Goal: Information Seeking & Learning: Learn about a topic

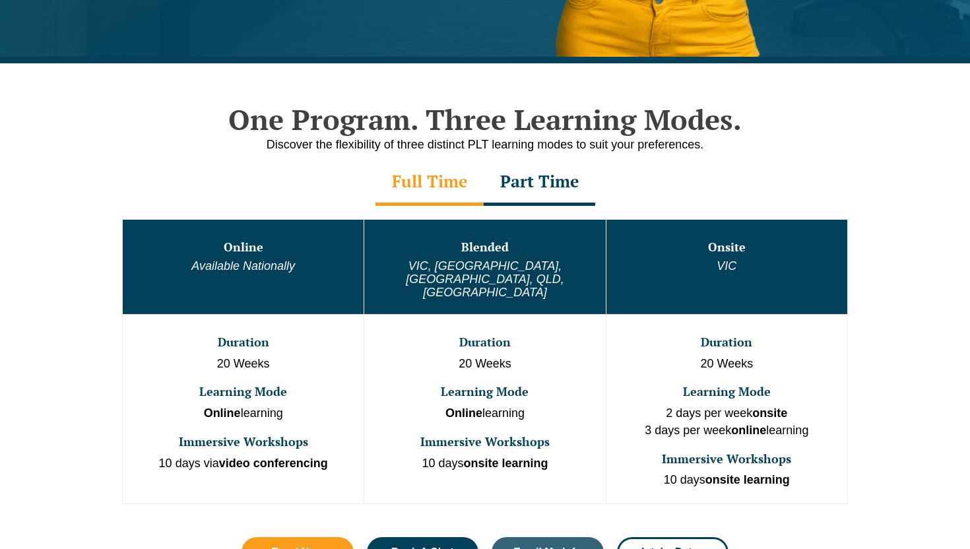
click at [536, 194] on div "Part Time" at bounding box center [539, 183] width 111 height 46
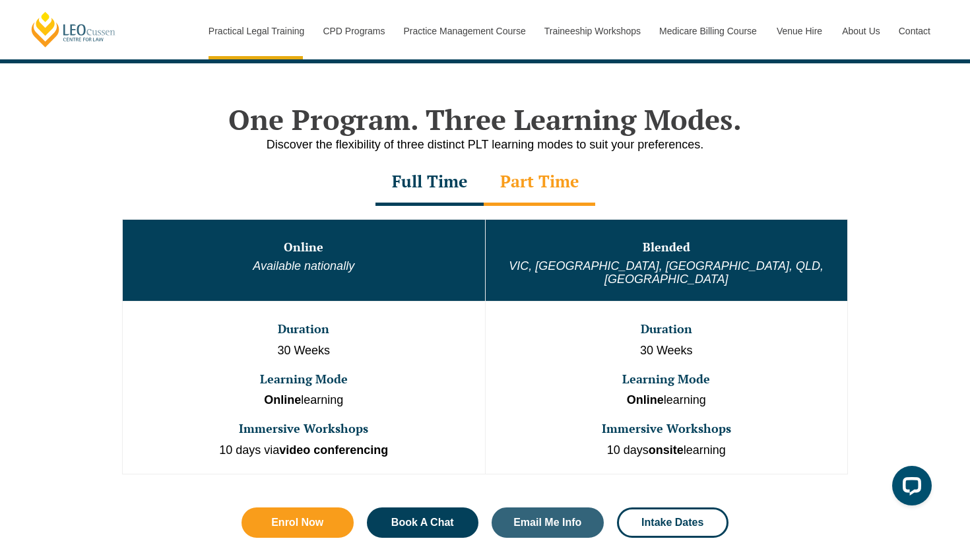
click at [452, 180] on div "Full Time" at bounding box center [429, 183] width 108 height 46
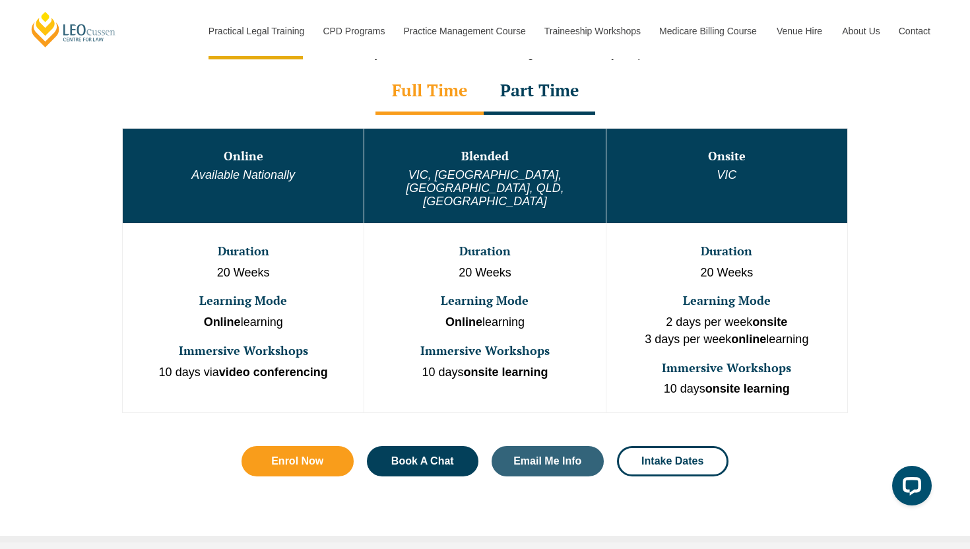
scroll to position [699, 0]
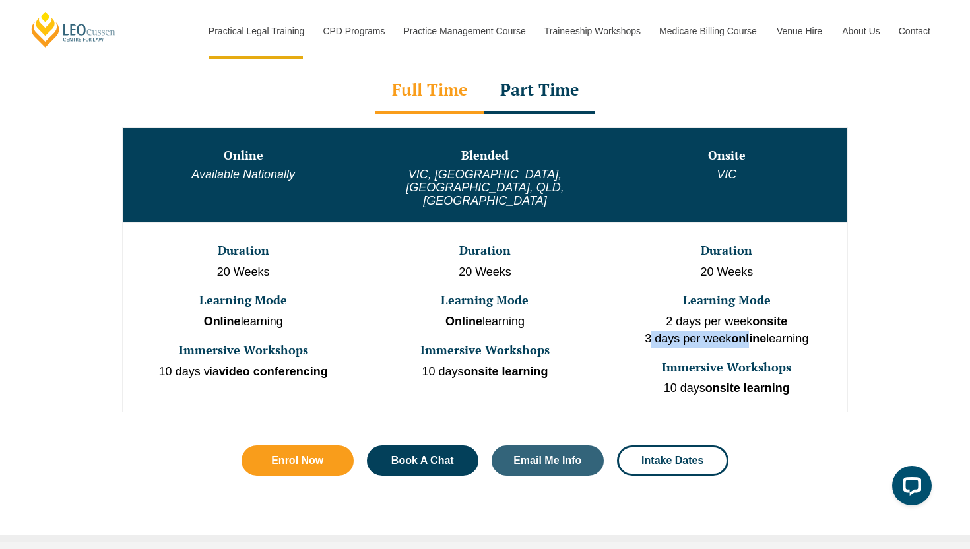
drag, startPoint x: 658, startPoint y: 313, endPoint x: 751, endPoint y: 316, distance: 93.1
click at [751, 316] on p "2 days per week onsite 3 days per week online learning" at bounding box center [727, 330] width 238 height 34
click at [265, 309] on td "Duration 20 Weeks Learning Mode Online learning Immersive Workshops 10 days via…" at bounding box center [243, 316] width 241 height 189
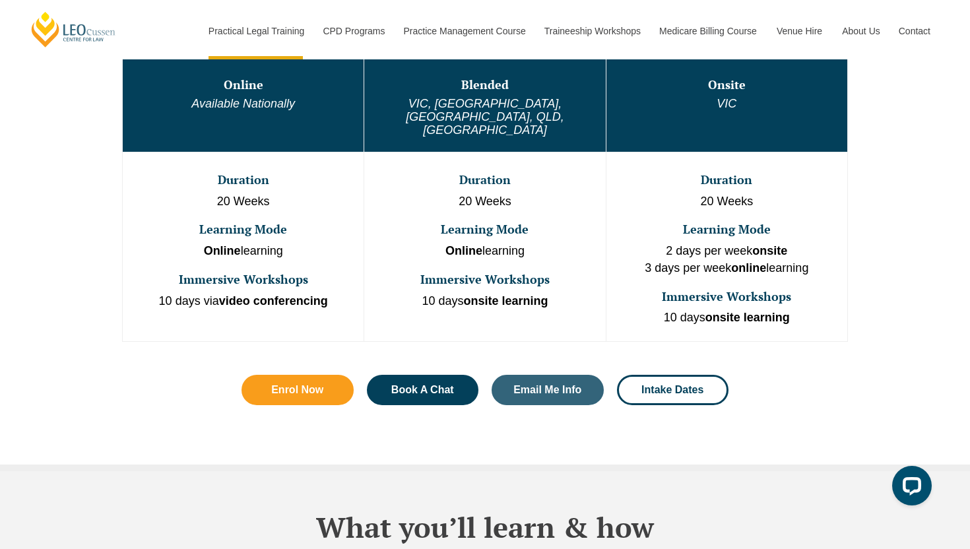
scroll to position [775, 0]
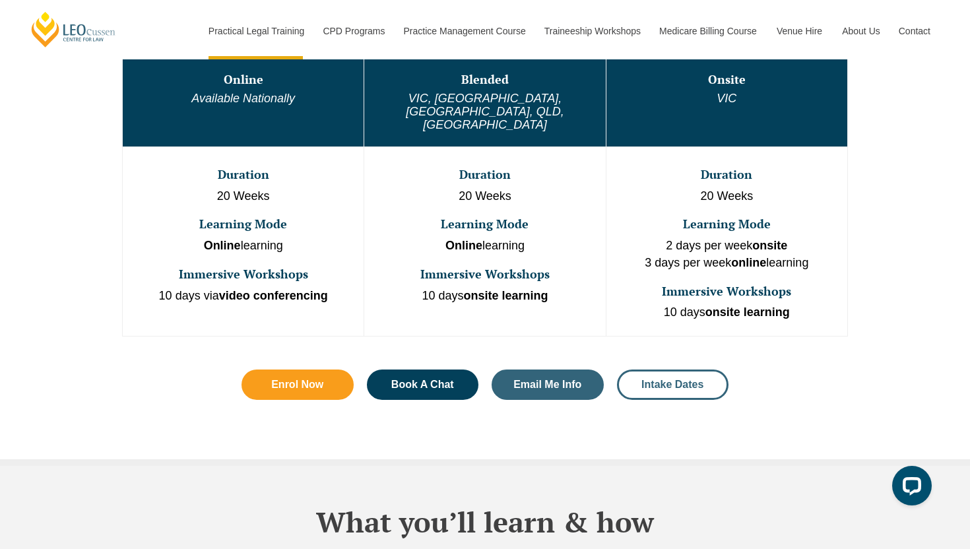
click at [648, 379] on span "Intake Dates" at bounding box center [672, 384] width 62 height 11
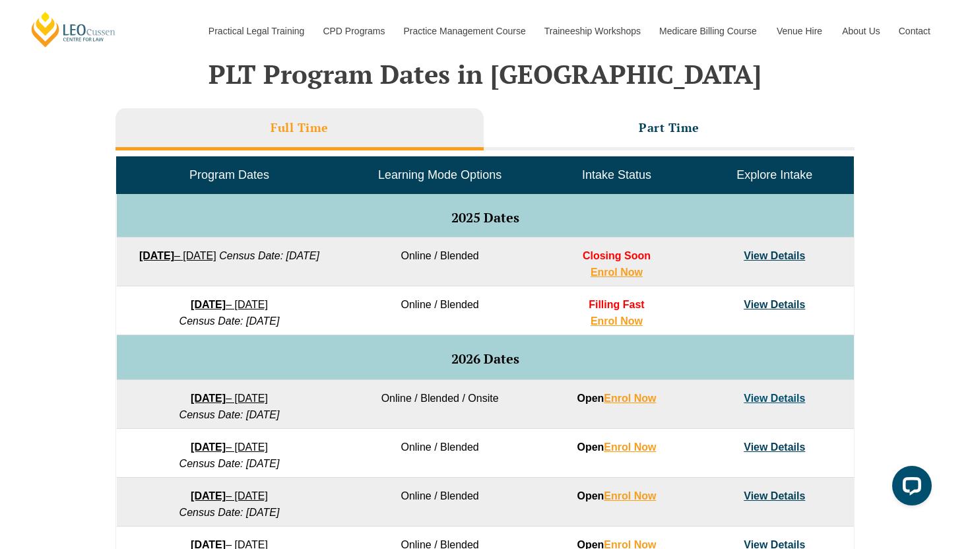
scroll to position [593, 0]
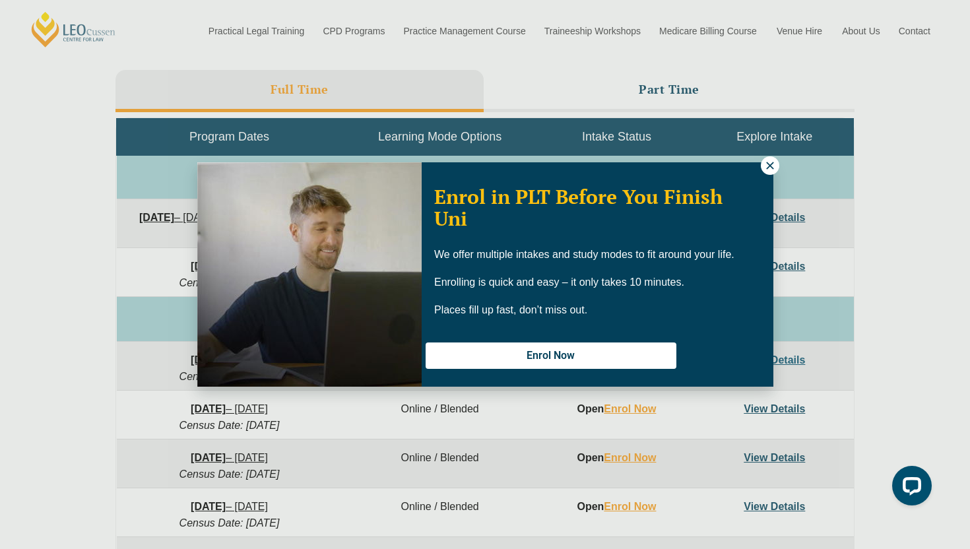
click at [772, 160] on icon at bounding box center [770, 166] width 12 height 12
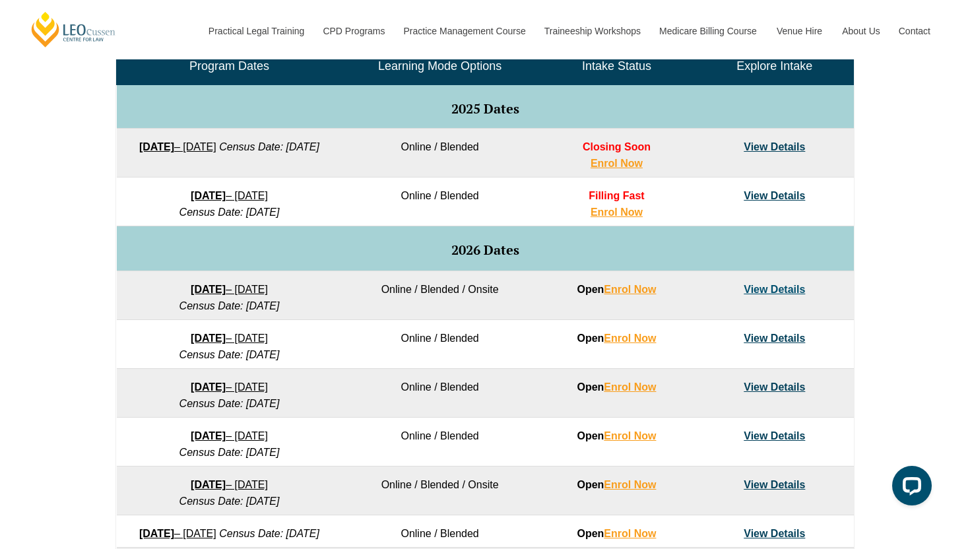
scroll to position [680, 0]
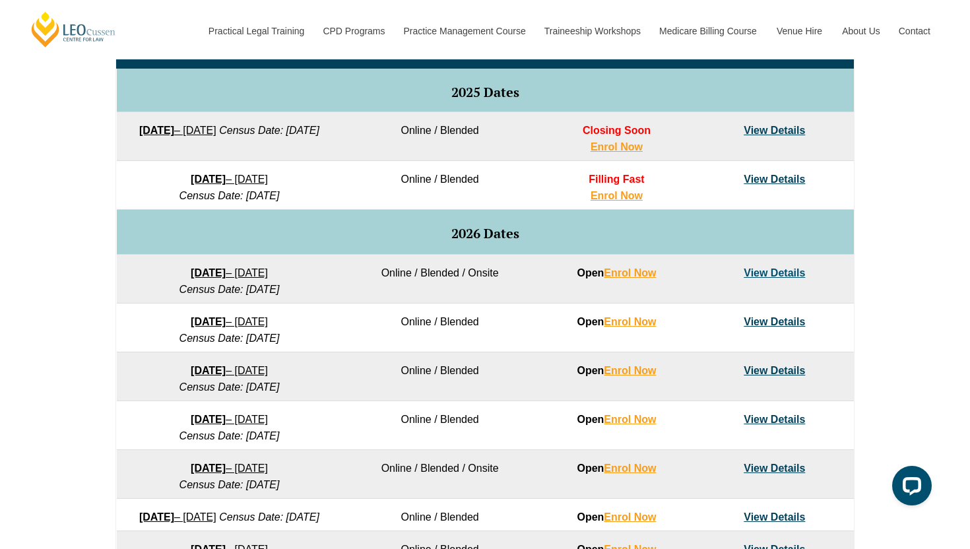
click at [771, 133] on link "View Details" at bounding box center [773, 130] width 61 height 11
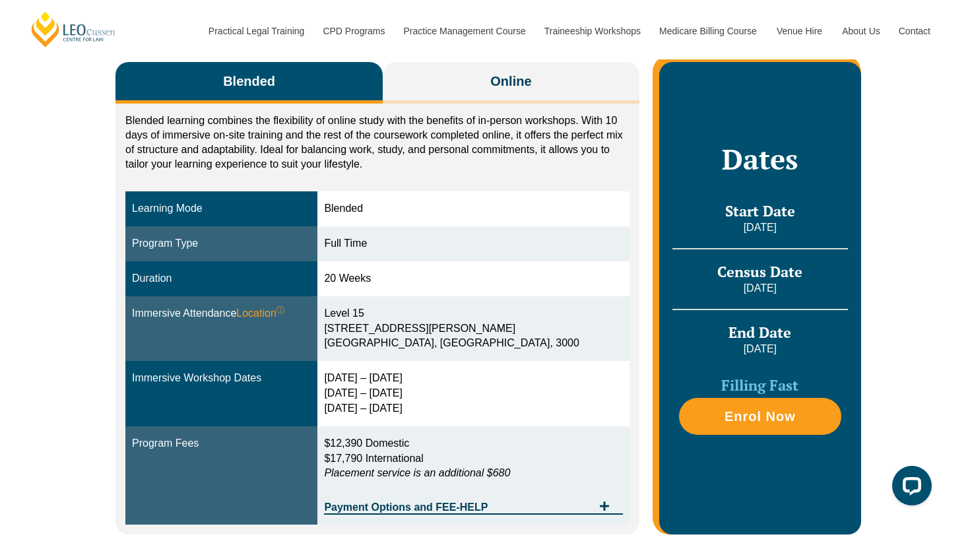
scroll to position [265, 0]
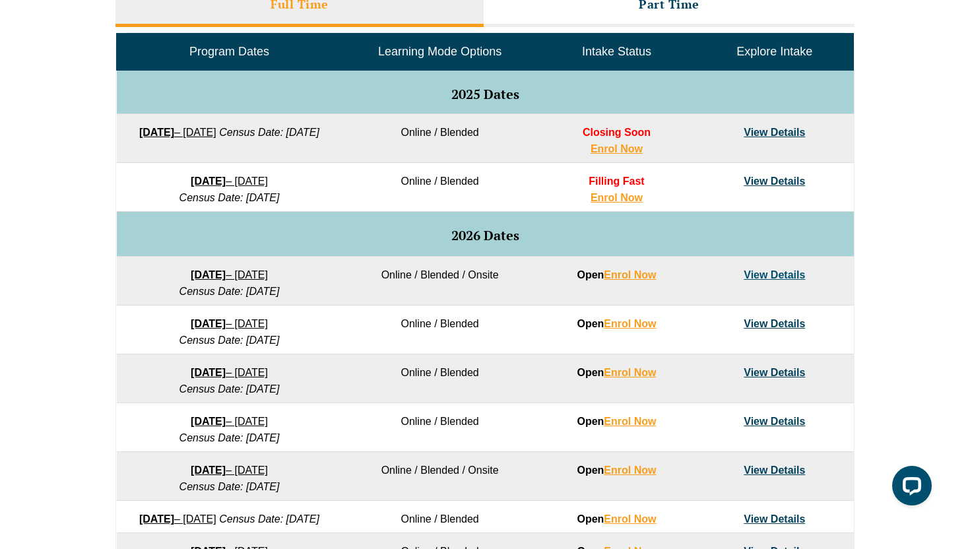
scroll to position [680, 0]
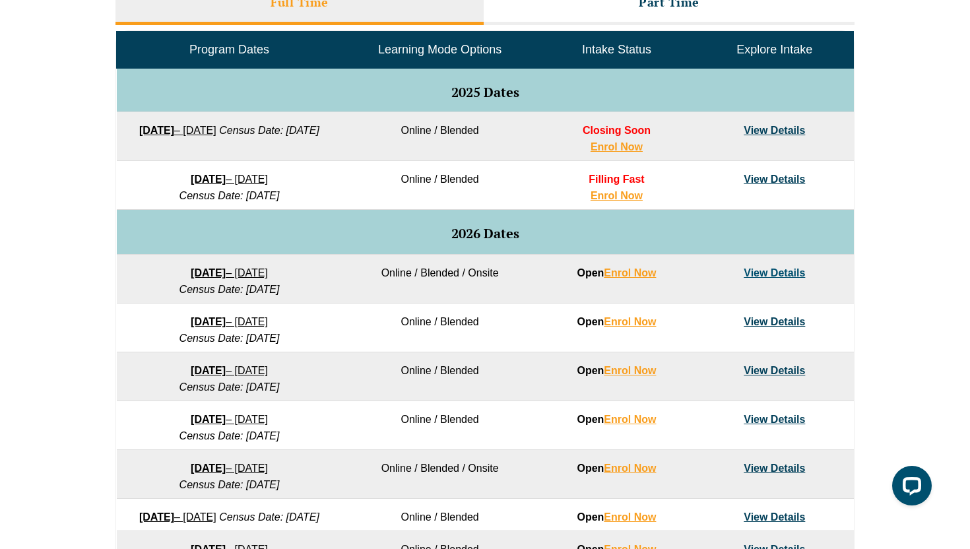
click at [794, 174] on link "View Details" at bounding box center [773, 178] width 61 height 11
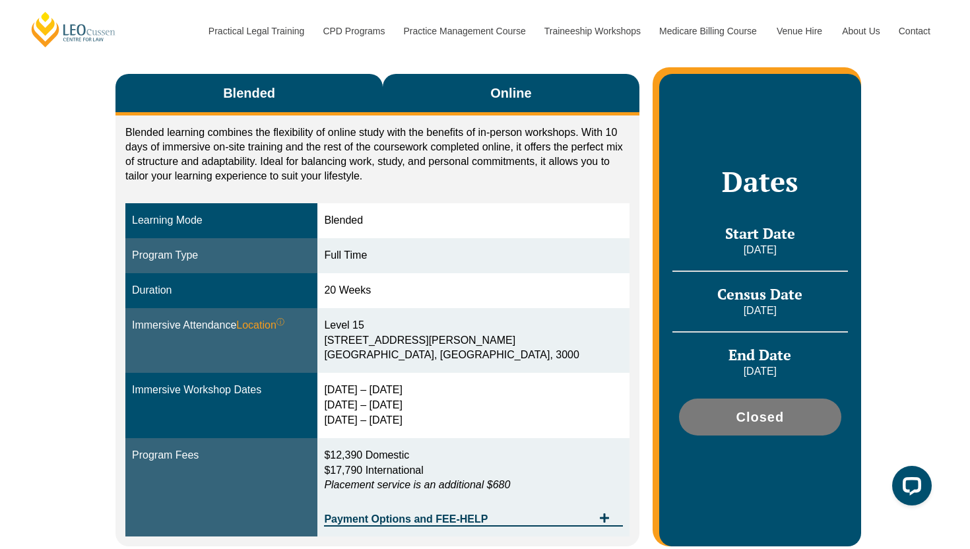
click at [496, 100] on span "Online" at bounding box center [510, 93] width 41 height 18
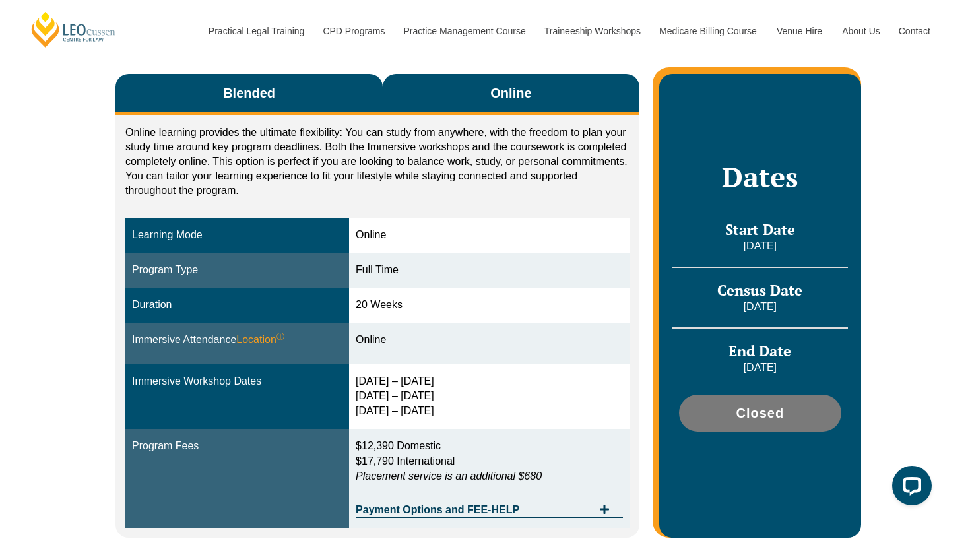
click at [323, 85] on button "Blended" at bounding box center [248, 95] width 267 height 42
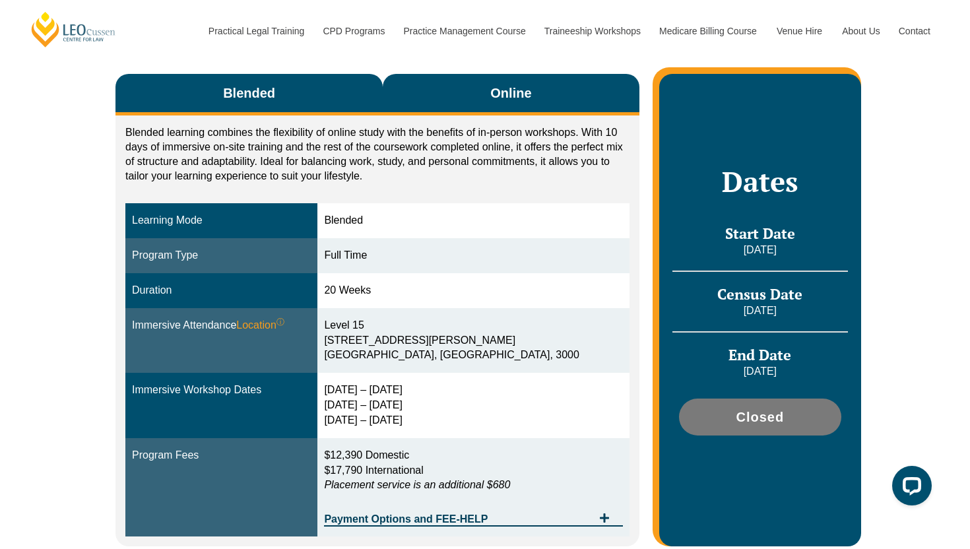
click at [520, 79] on button "Online" at bounding box center [511, 95] width 257 height 42
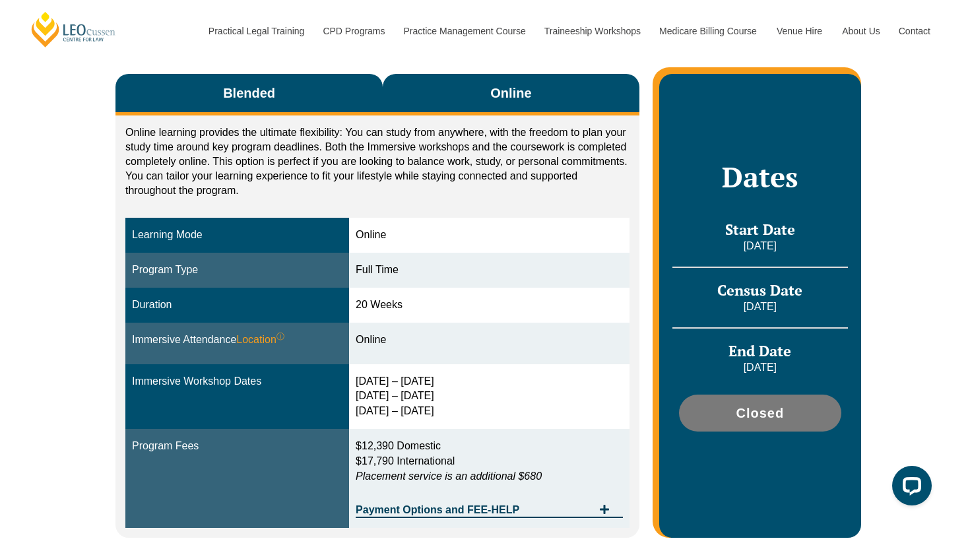
click at [298, 91] on button "Blended" at bounding box center [248, 95] width 267 height 42
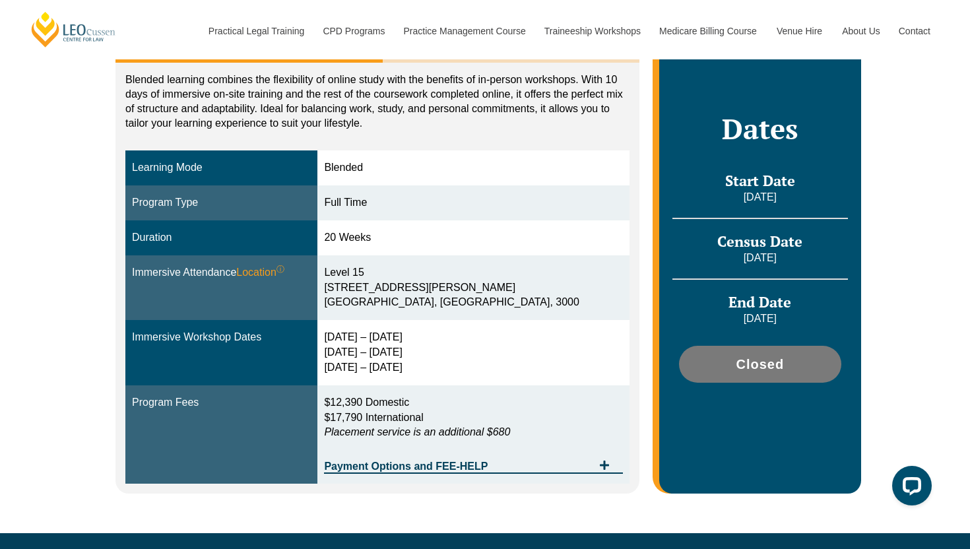
scroll to position [297, 0]
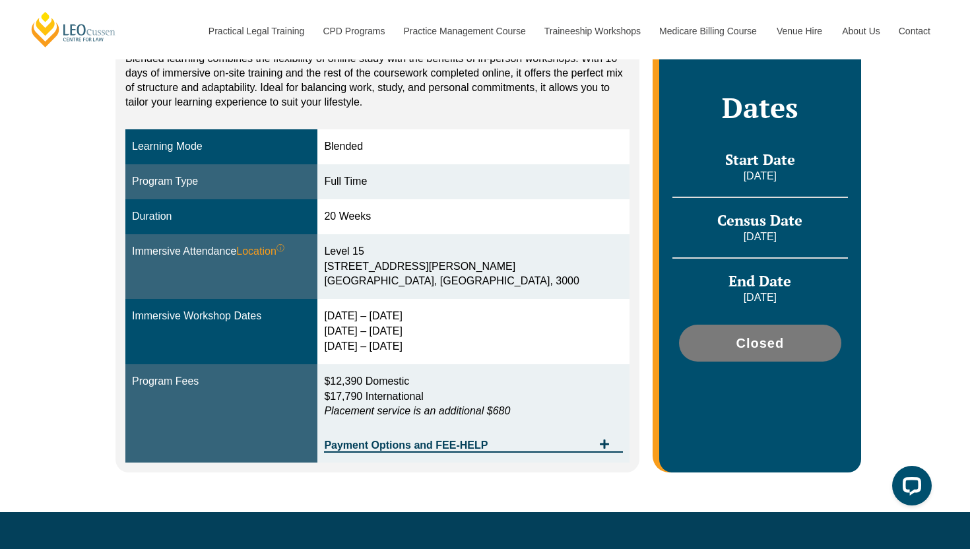
drag, startPoint x: 350, startPoint y: 302, endPoint x: 472, endPoint y: 359, distance: 134.6
click at [472, 359] on tr "Immersive Workshop Dates [DATE] – [DATE] [DATE] – [DATE] [DATE] – [DATE]" at bounding box center [377, 331] width 504 height 65
click at [460, 358] on td "[DATE] – [DATE] [DATE] – [DATE] [DATE] – [DATE]" at bounding box center [472, 331] width 311 height 65
click at [443, 451] on div "Payment Options and FEE-HELP" at bounding box center [473, 438] width 298 height 27
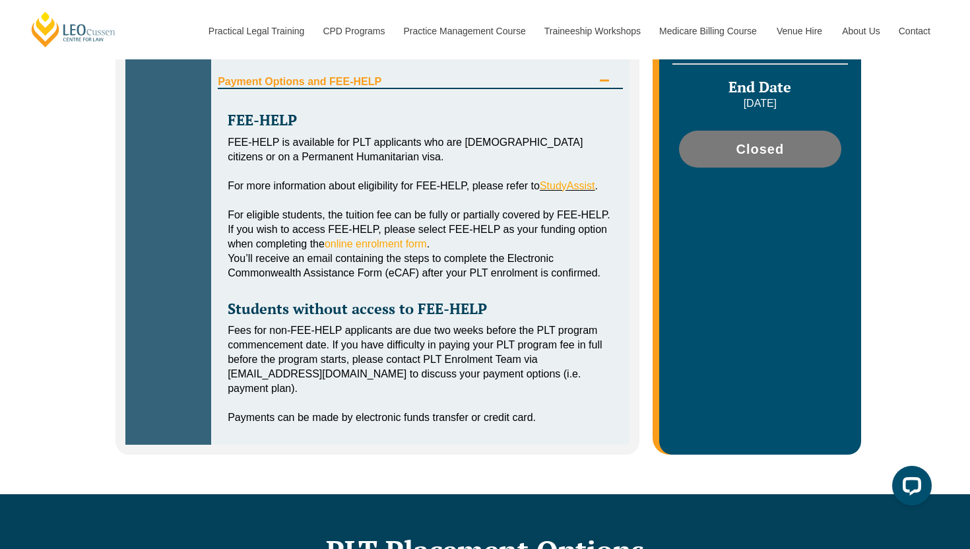
scroll to position [668, 0]
